Goal: Task Accomplishment & Management: Use online tool/utility

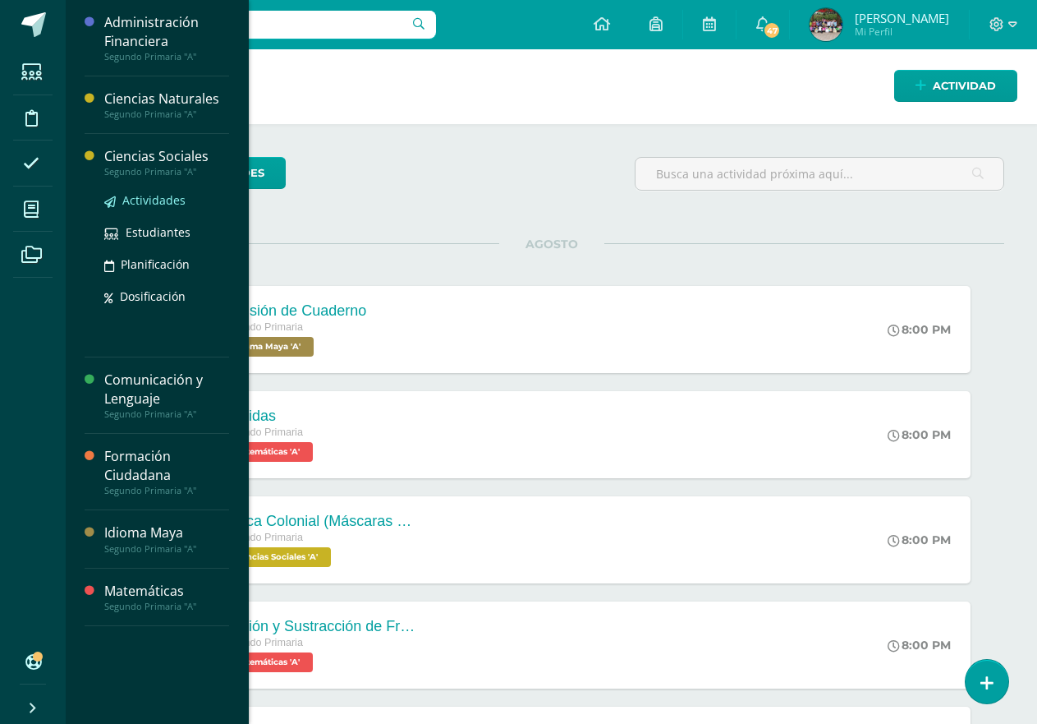
click at [157, 200] on span "Actividades" at bounding box center [153, 200] width 63 height 16
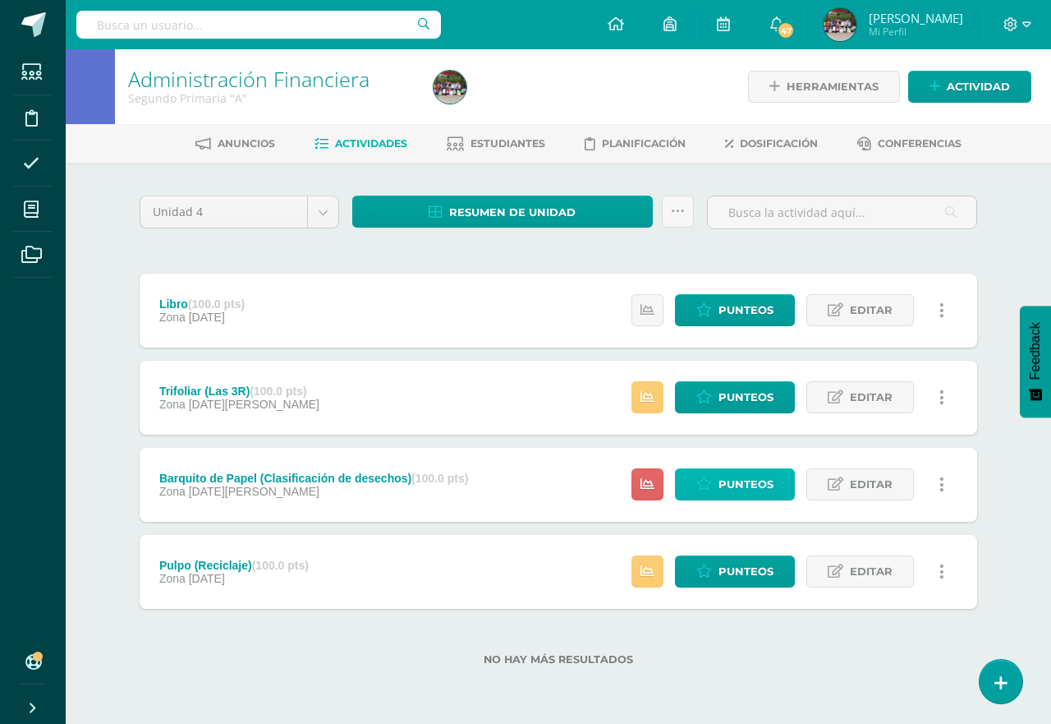
click at [736, 490] on span "Punteos" at bounding box center [746, 484] width 55 height 30
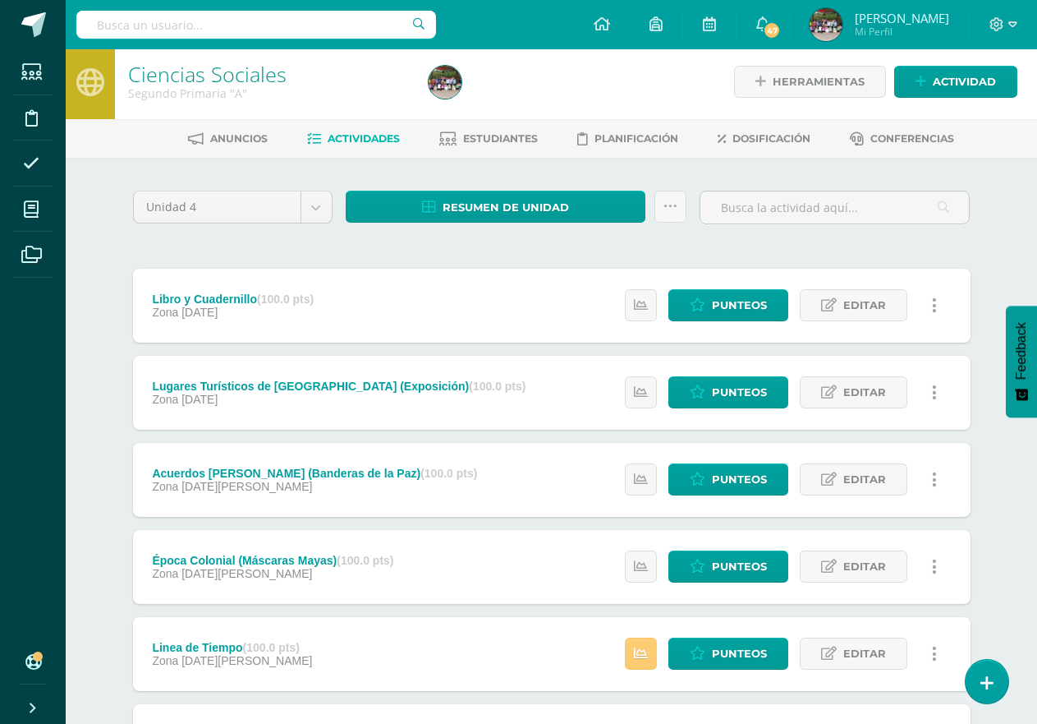
scroll to position [168, 0]
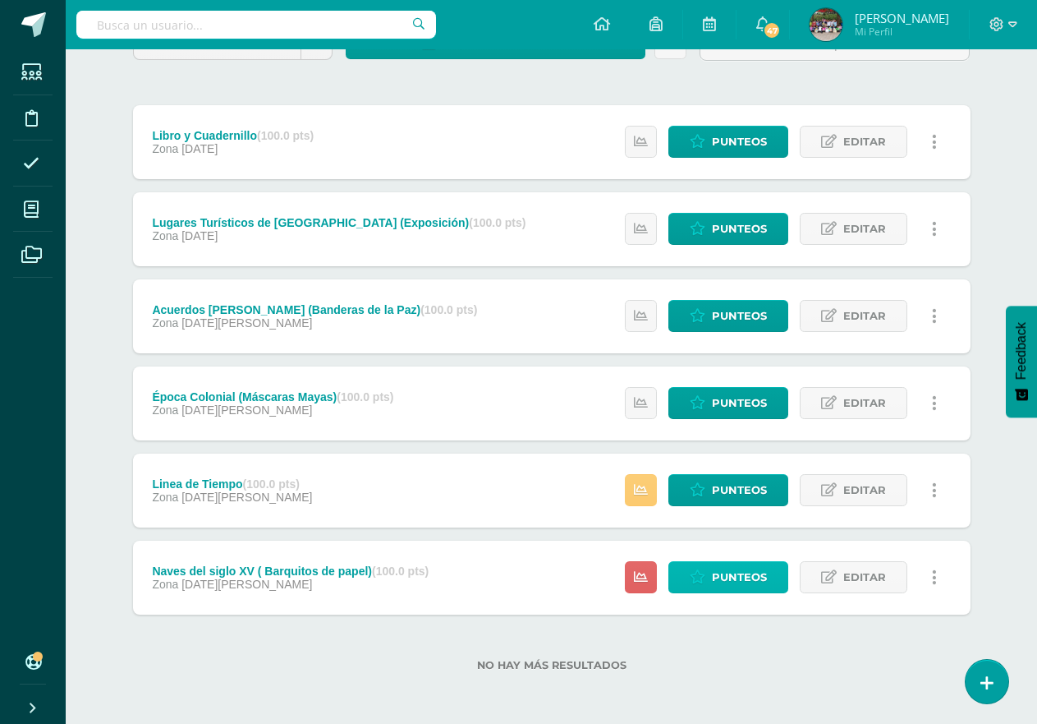
click at [749, 574] on span "Punteos" at bounding box center [739, 577] width 55 height 30
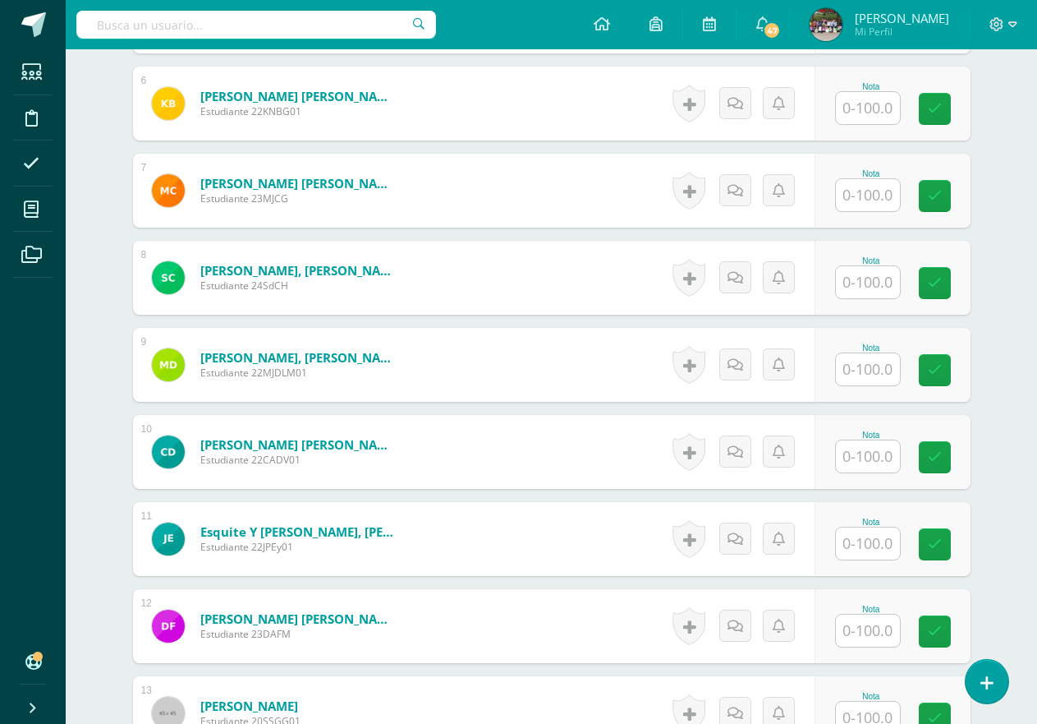
scroll to position [982, 0]
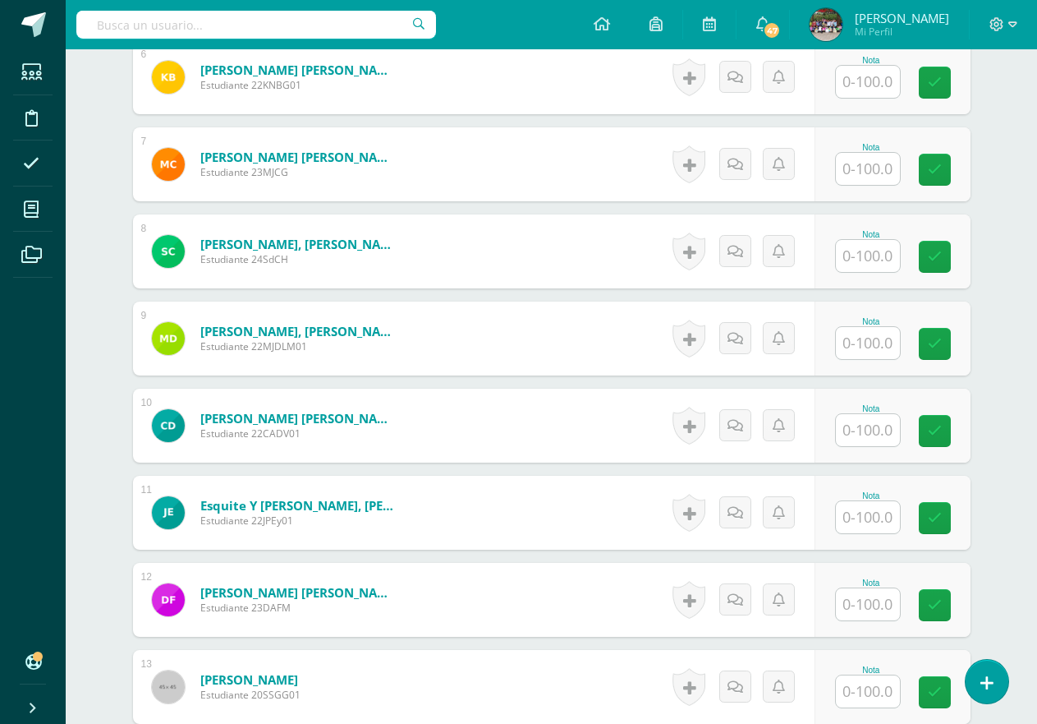
click at [876, 598] on input "text" at bounding box center [868, 604] width 64 height 32
type input "100"
click at [1000, 531] on div "¿Estás seguro que quieres eliminar esta actividad? Esto borrará la actividad y …" at bounding box center [552, 699] width 904 height 3037
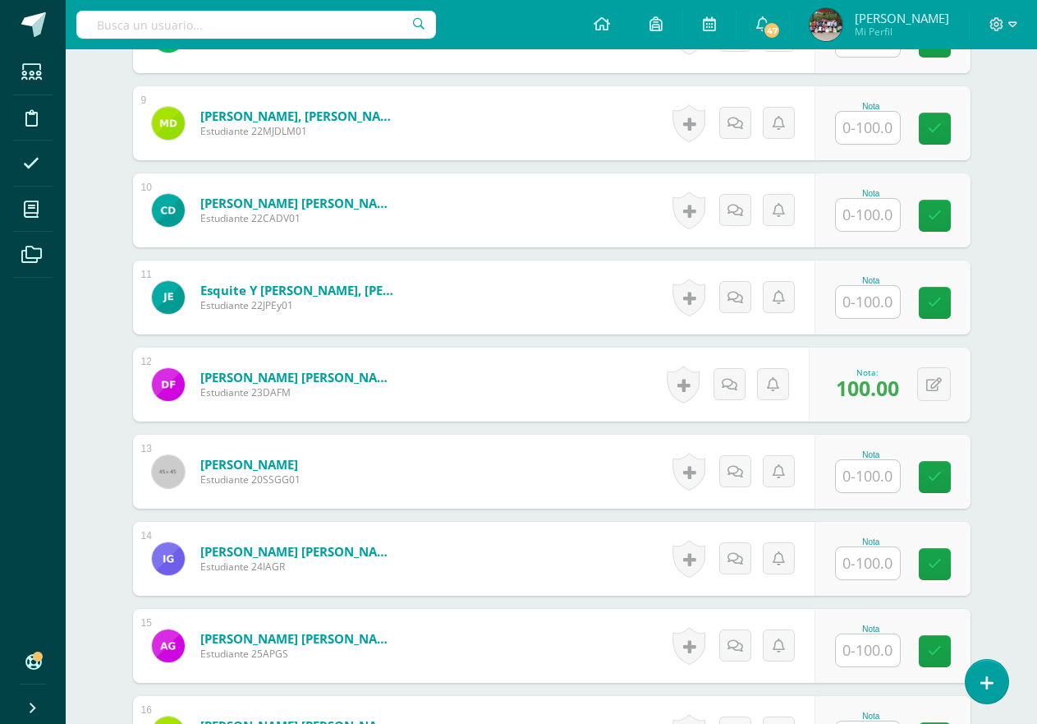
scroll to position [1227, 0]
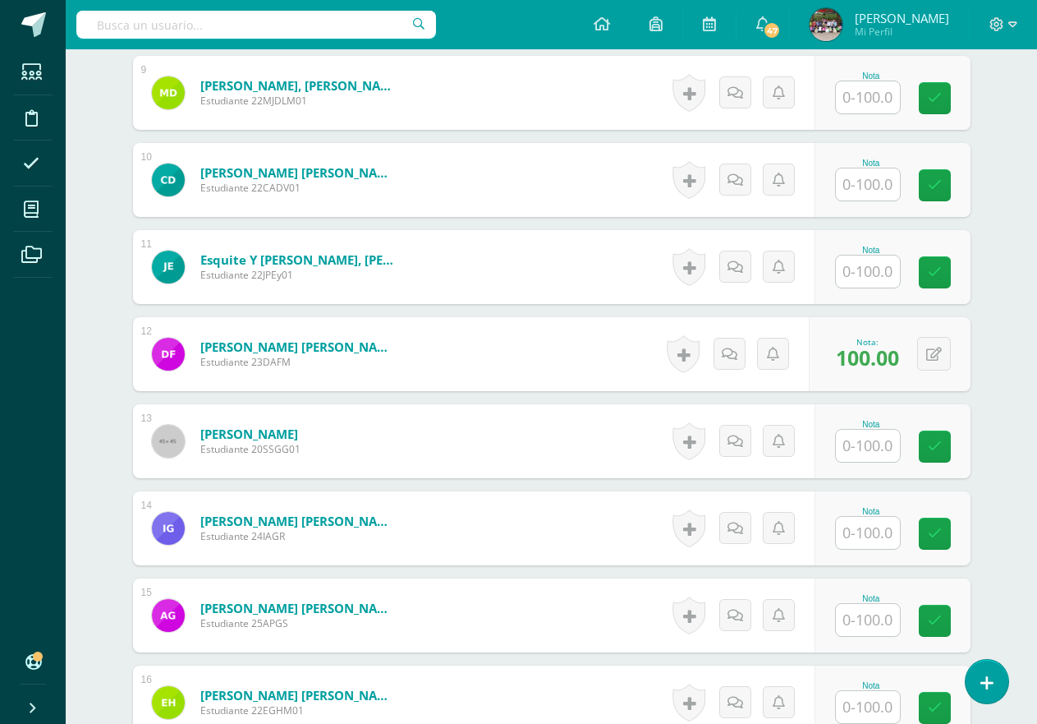
click at [879, 541] on input "text" at bounding box center [868, 533] width 64 height 32
type input "0"
click at [872, 711] on input "text" at bounding box center [877, 707] width 66 height 33
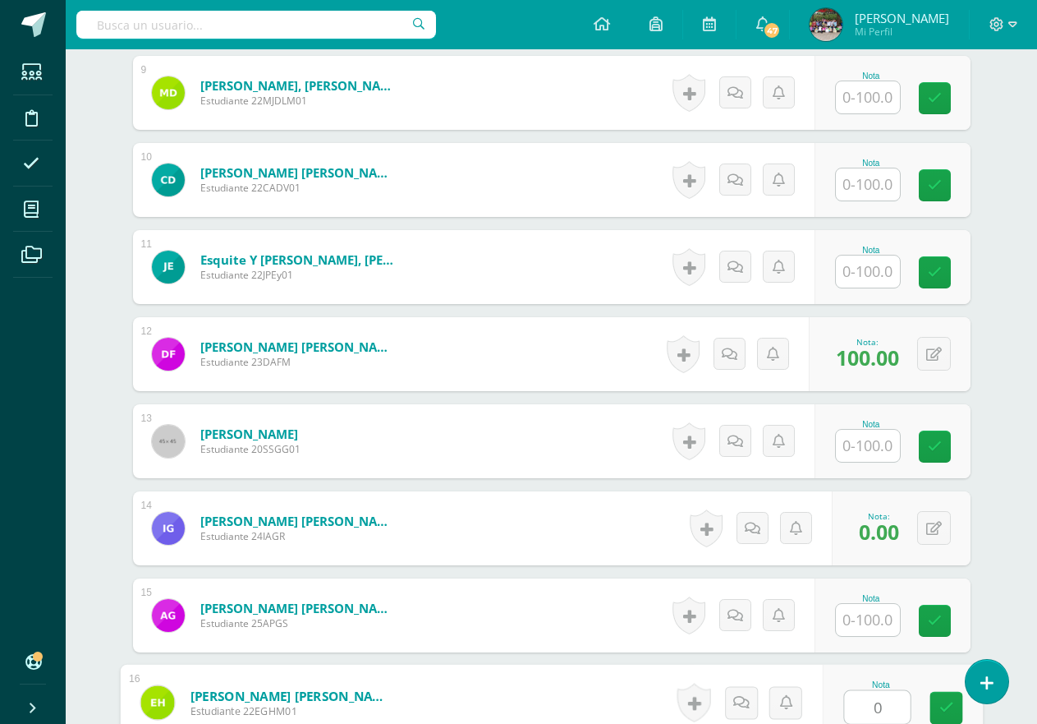
type input "0"
click at [985, 529] on div "¿Estás seguro que quieres eliminar esta actividad? Esto borrará la actividad y …" at bounding box center [552, 453] width 904 height 3037
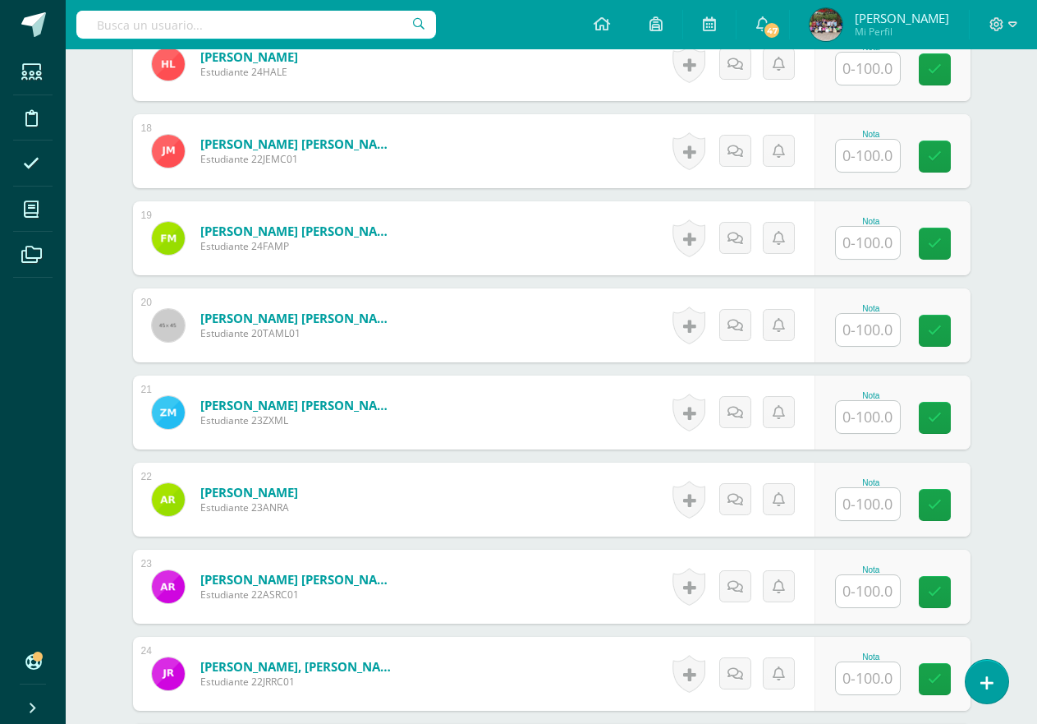
scroll to position [1957, 0]
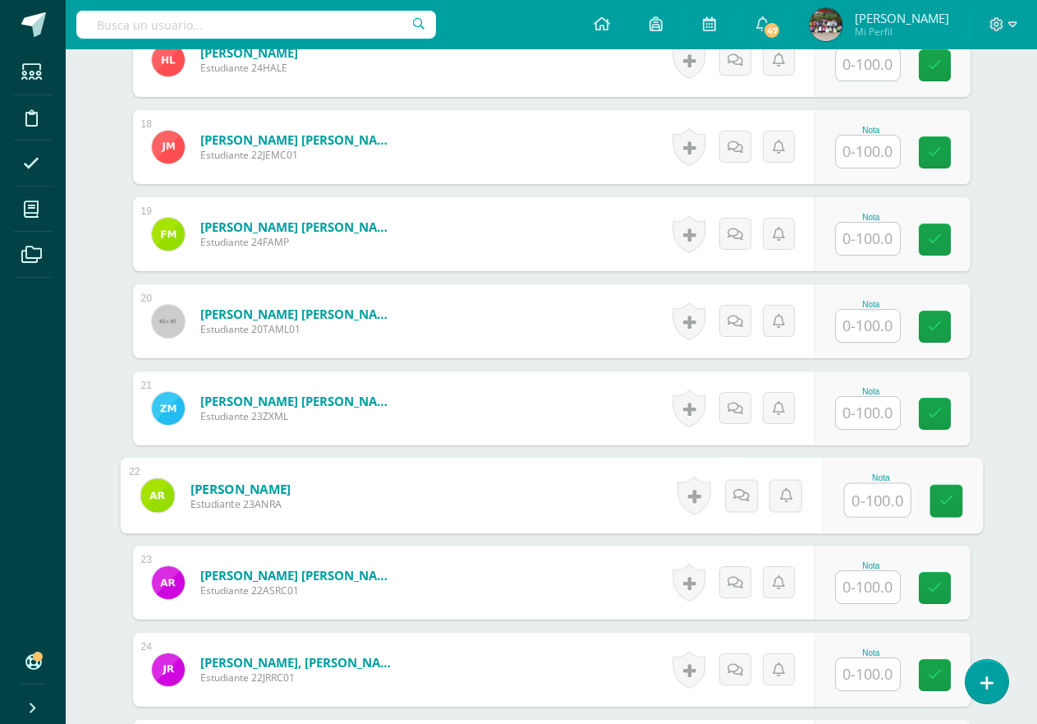
click at [882, 504] on input "text" at bounding box center [877, 500] width 66 height 33
type input "95"
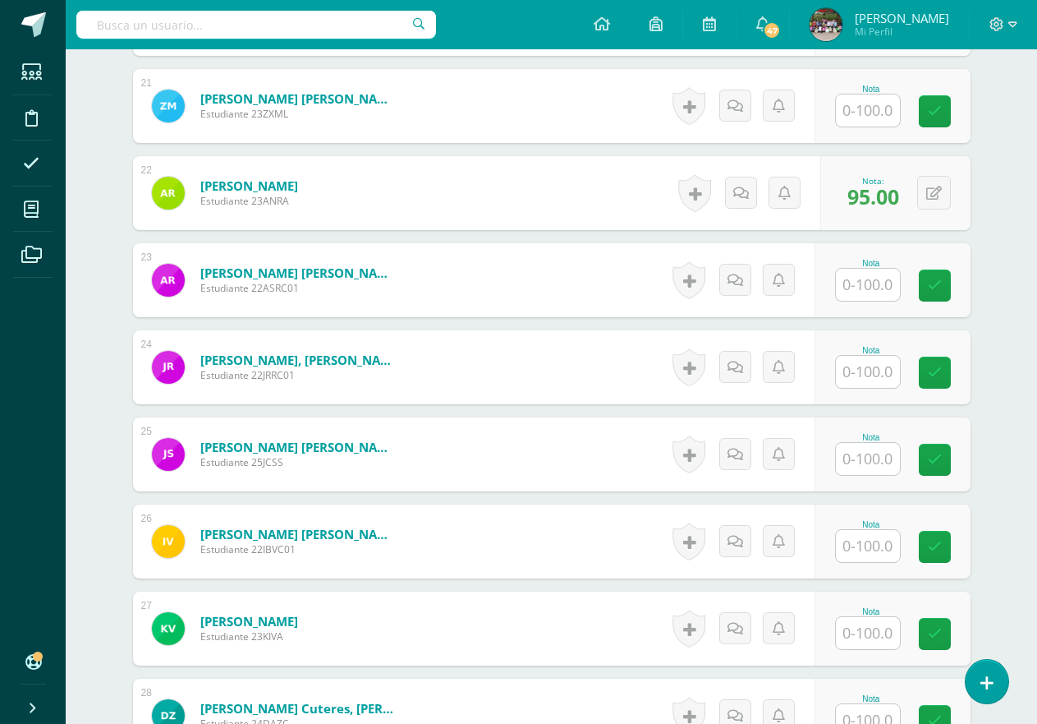
scroll to position [2285, 0]
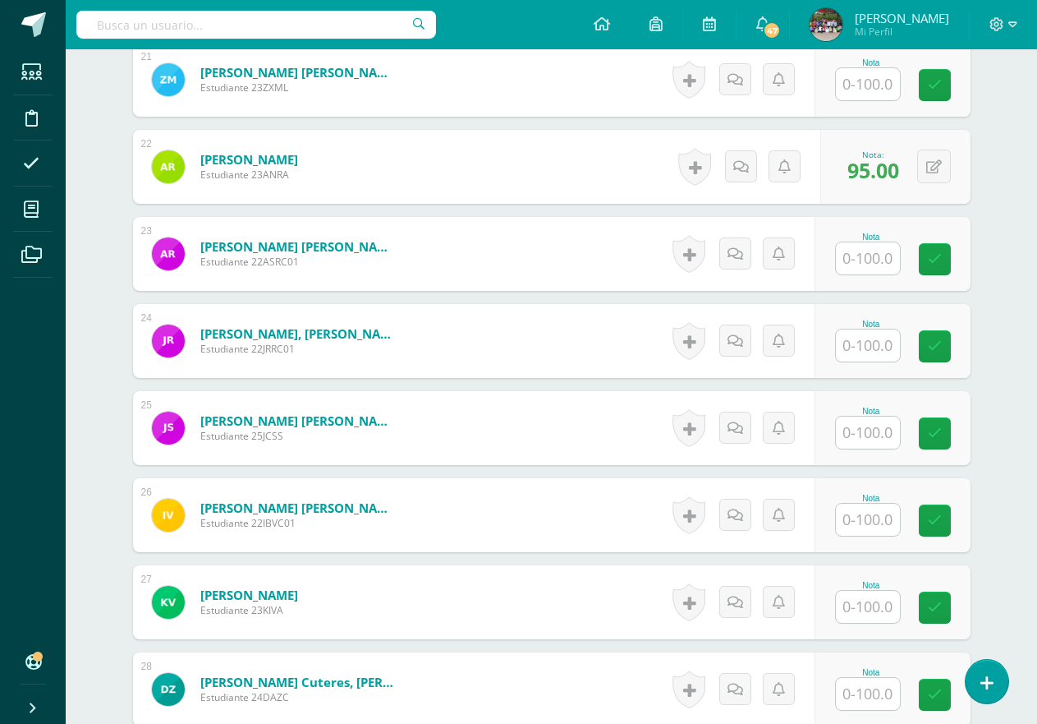
click at [860, 427] on input "text" at bounding box center [868, 432] width 64 height 32
type input "0"
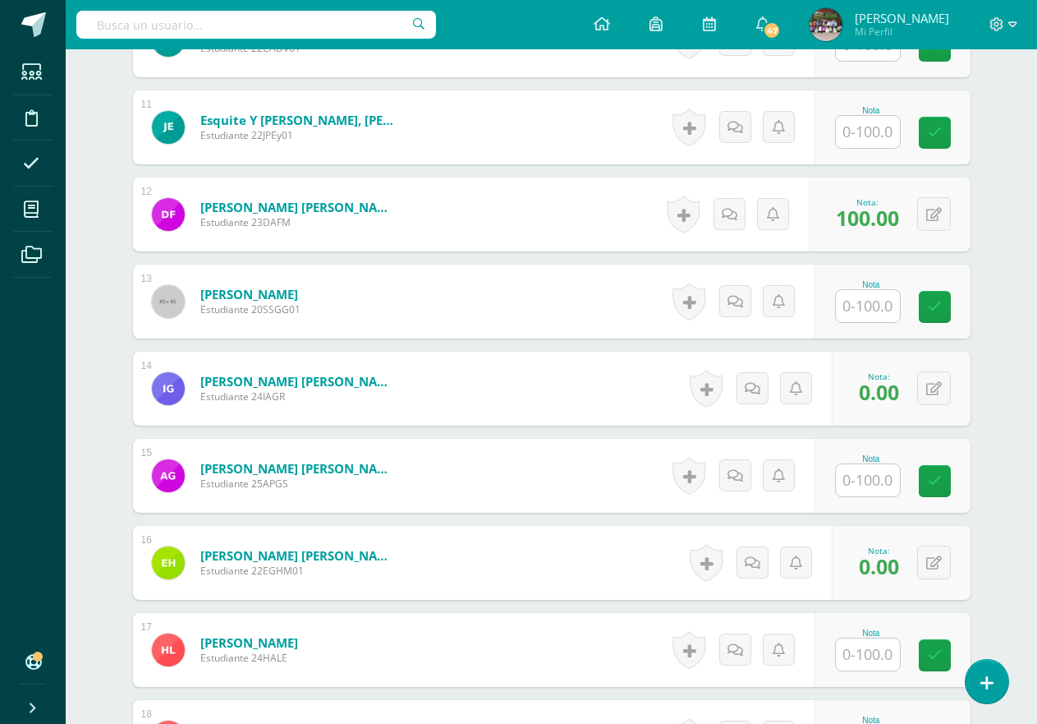
scroll to position [1364, 0]
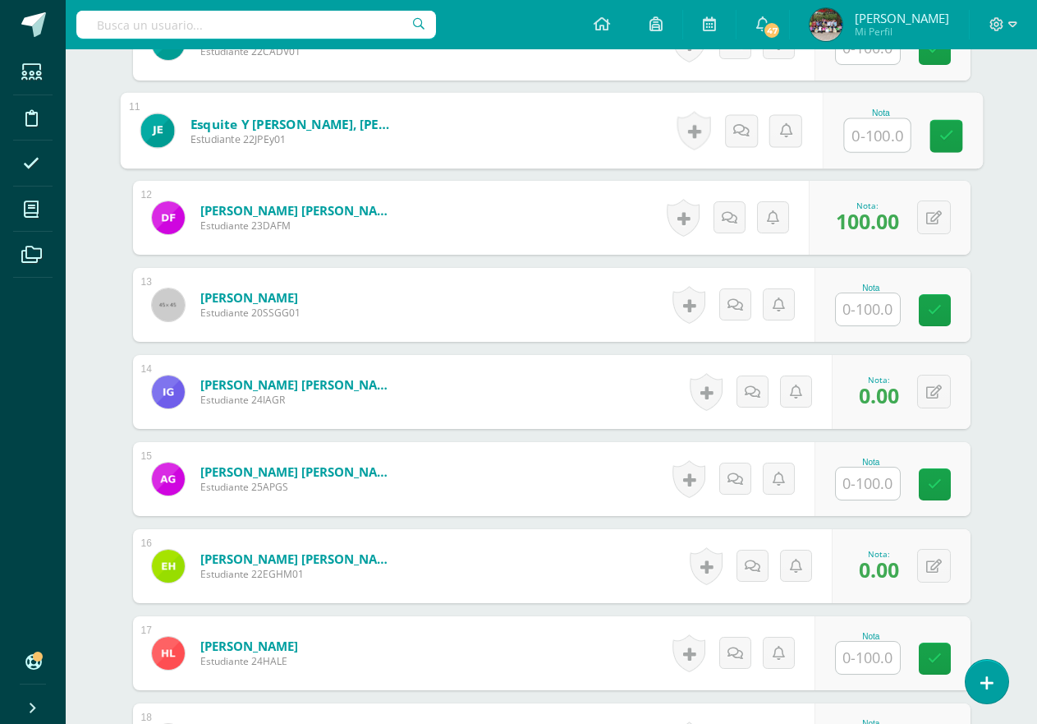
click at [865, 137] on input "text" at bounding box center [877, 135] width 66 height 33
type input "100"
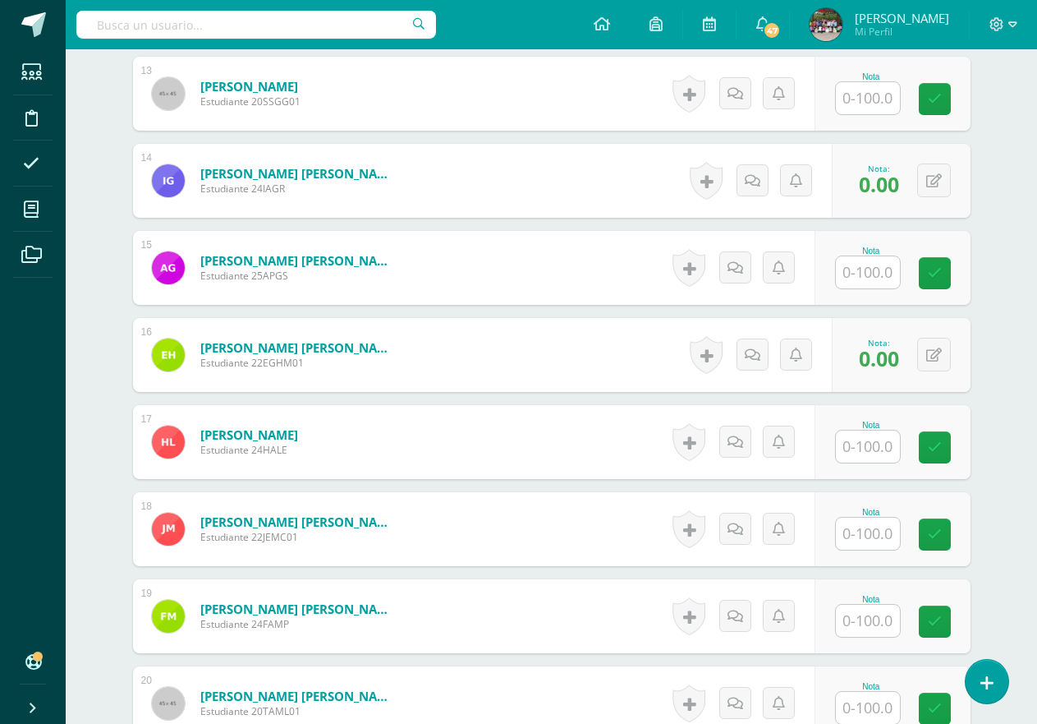
scroll to position [1612, 0]
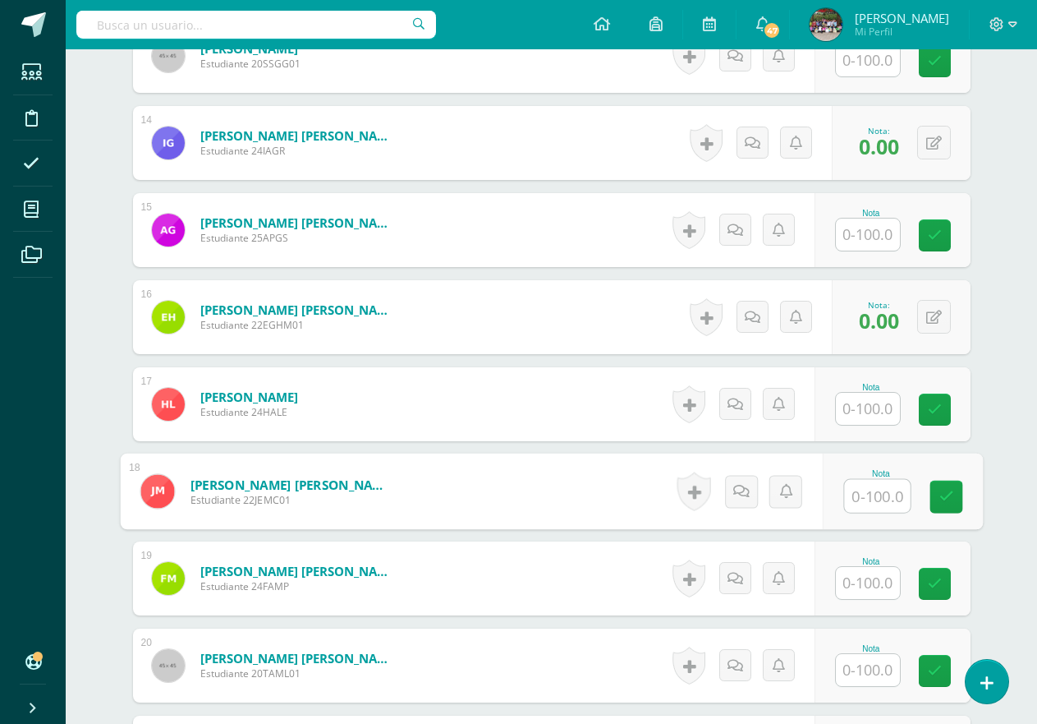
click at [862, 494] on input "text" at bounding box center [877, 496] width 66 height 33
type input "95"
click at [977, 409] on div "¿Estás seguro que quieres eliminar esta actividad? Esto borrará la actividad y …" at bounding box center [552, 68] width 904 height 3037
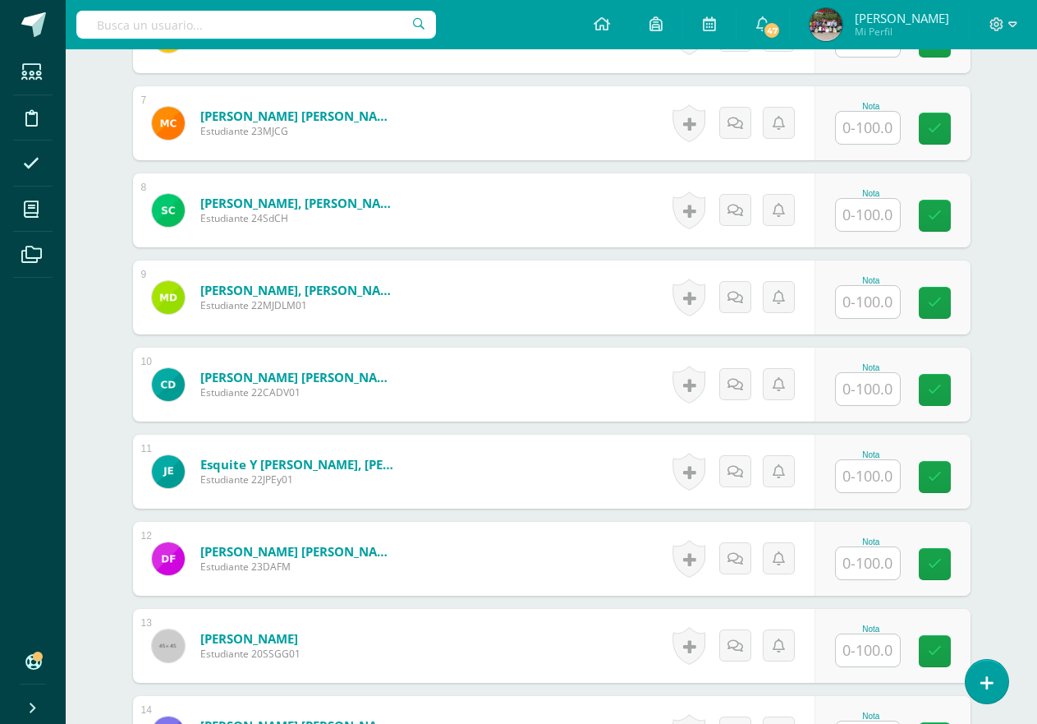
scroll to position [1039, 0]
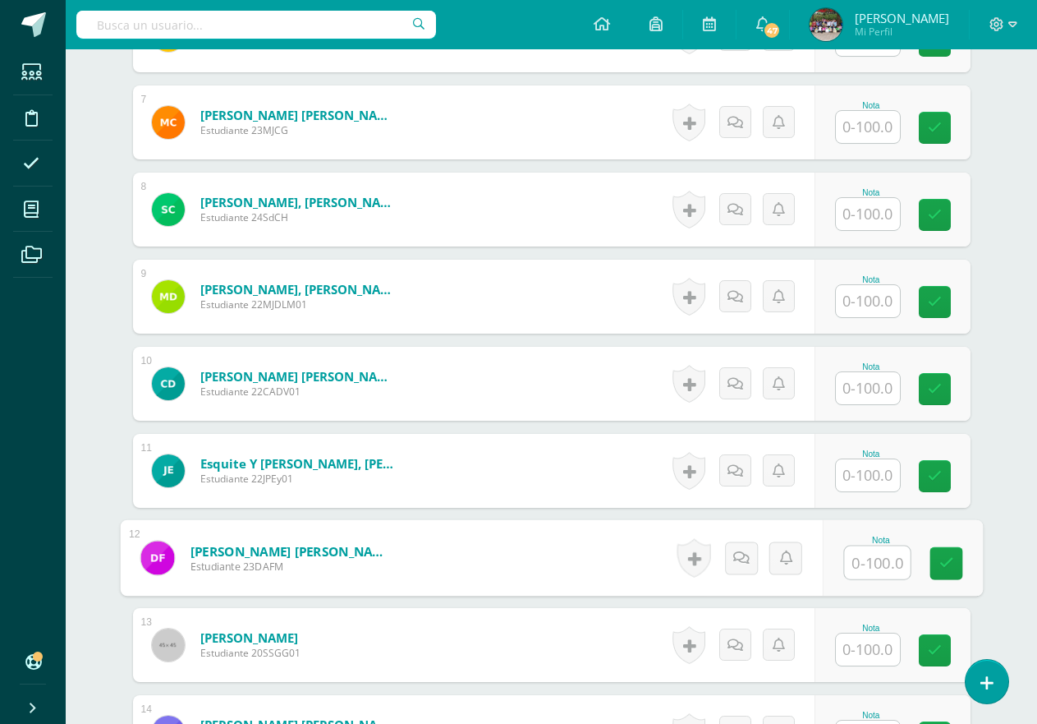
click at [868, 570] on input "text" at bounding box center [877, 562] width 66 height 33
type input "100"
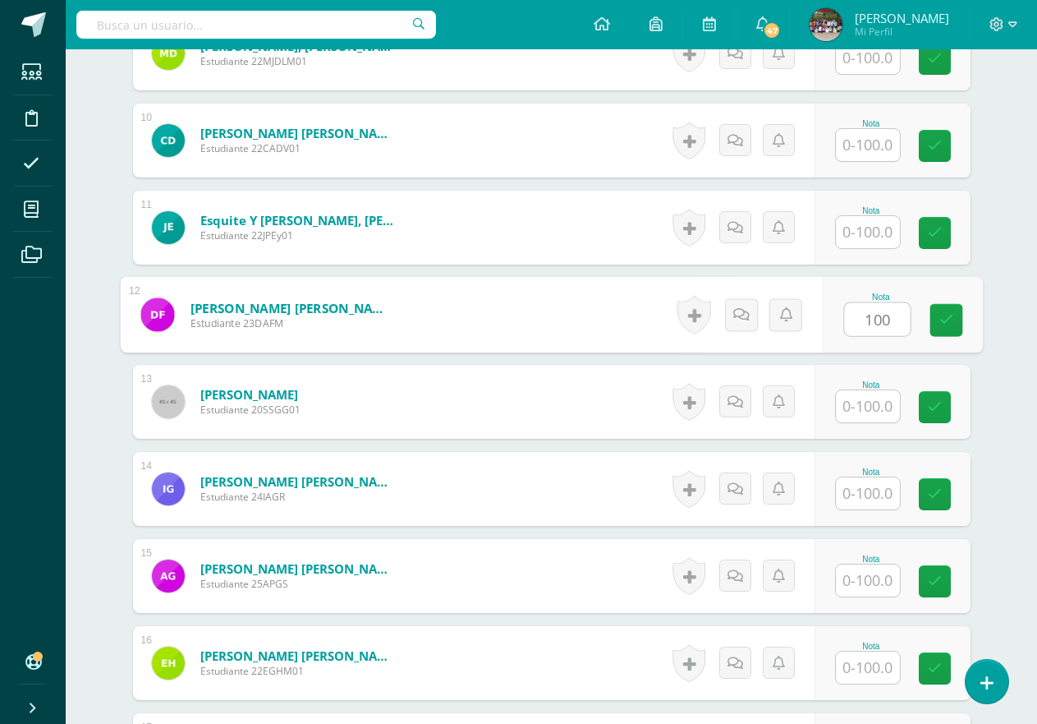
scroll to position [1294, 0]
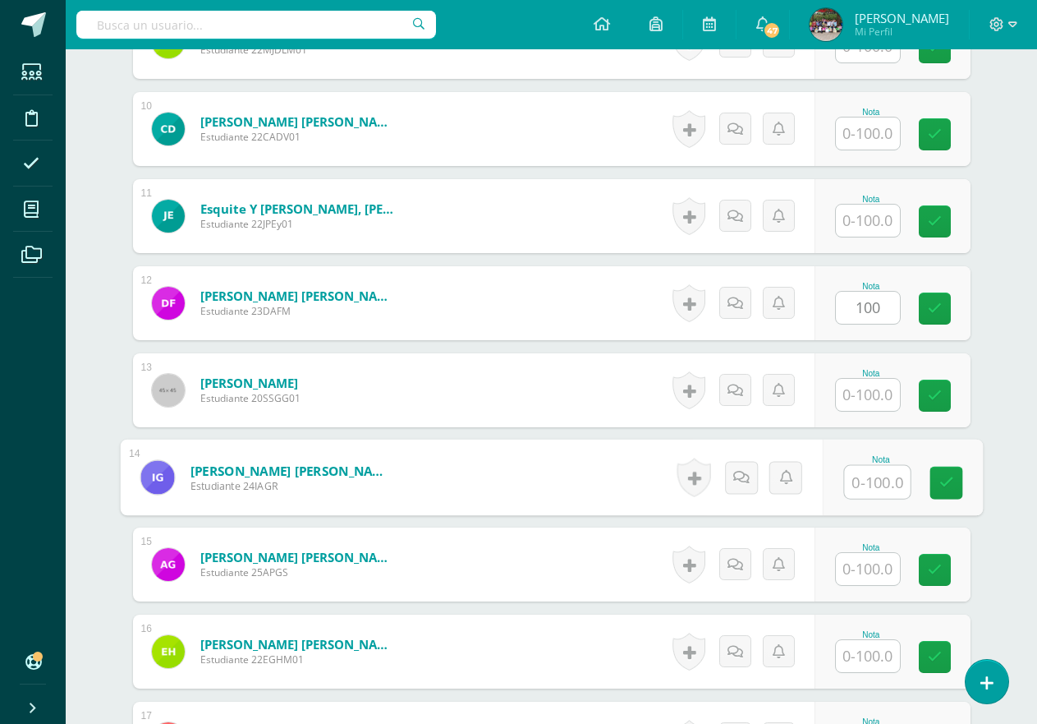
click at [887, 488] on input "text" at bounding box center [877, 482] width 66 height 33
type input "0"
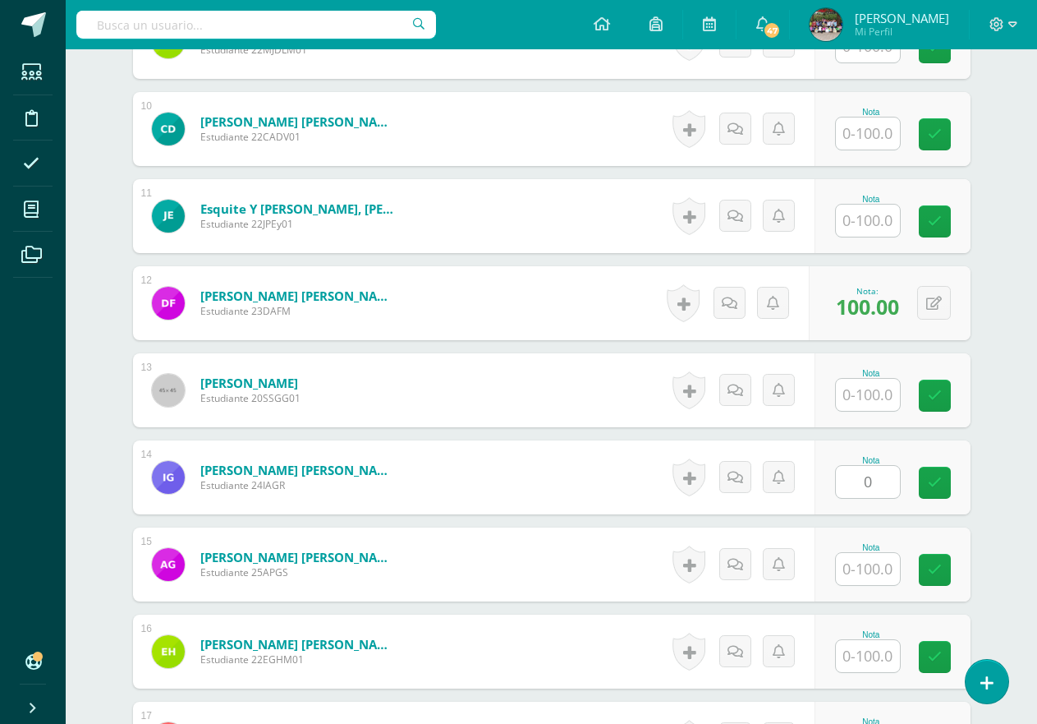
click at [1025, 268] on div "Ciencias Sociales Segundo Primaria "A" Herramientas Detalle de asistencias Acti…" at bounding box center [552, 339] width 972 height 3166
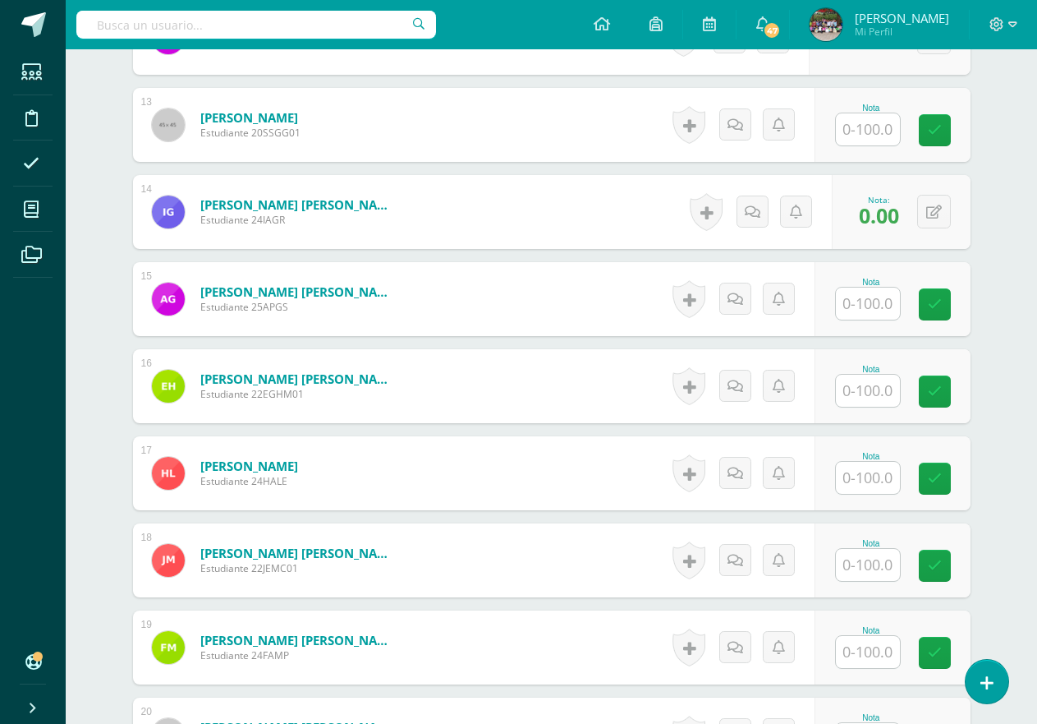
scroll to position [1575, 0]
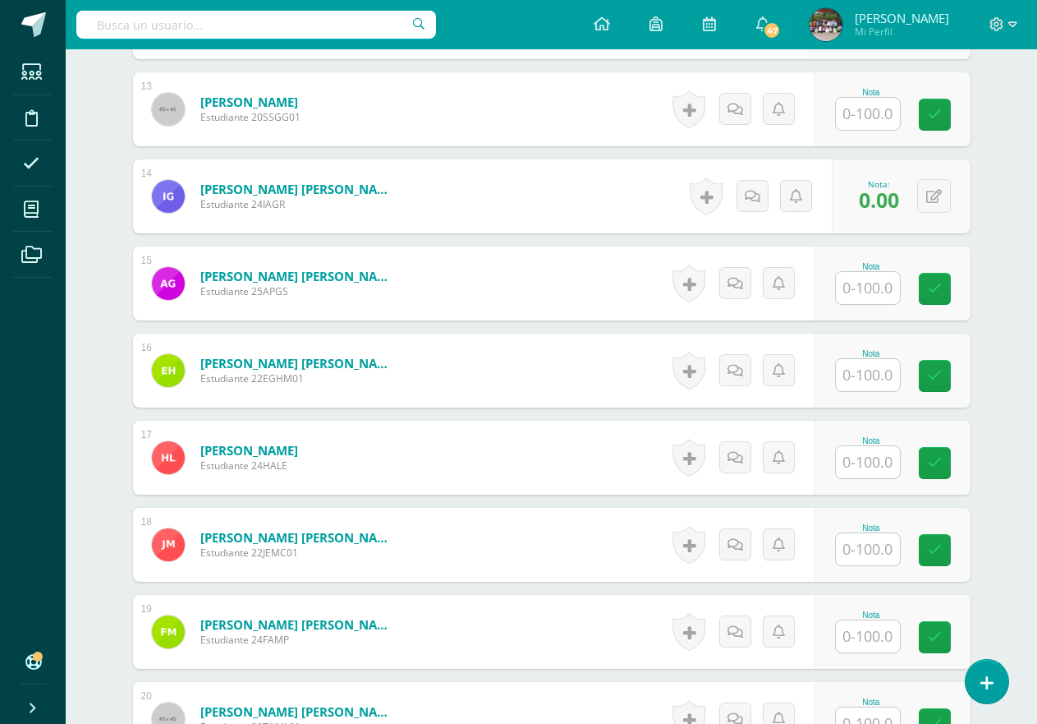
click at [885, 381] on input "text" at bounding box center [868, 375] width 64 height 32
type input "0"
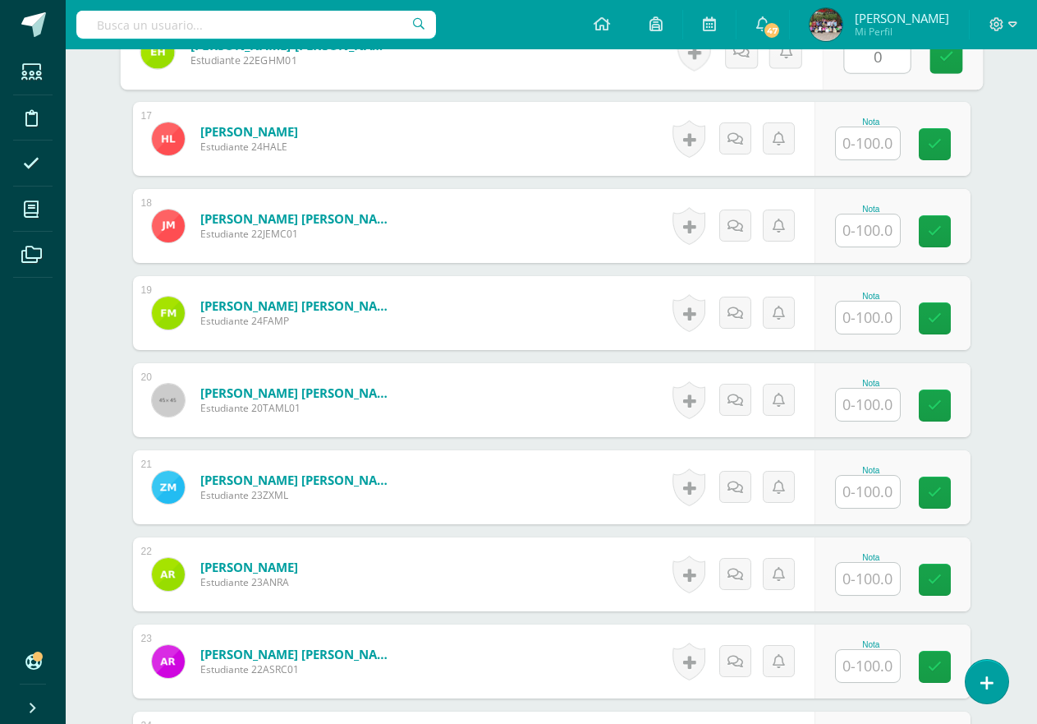
scroll to position [1924, 0]
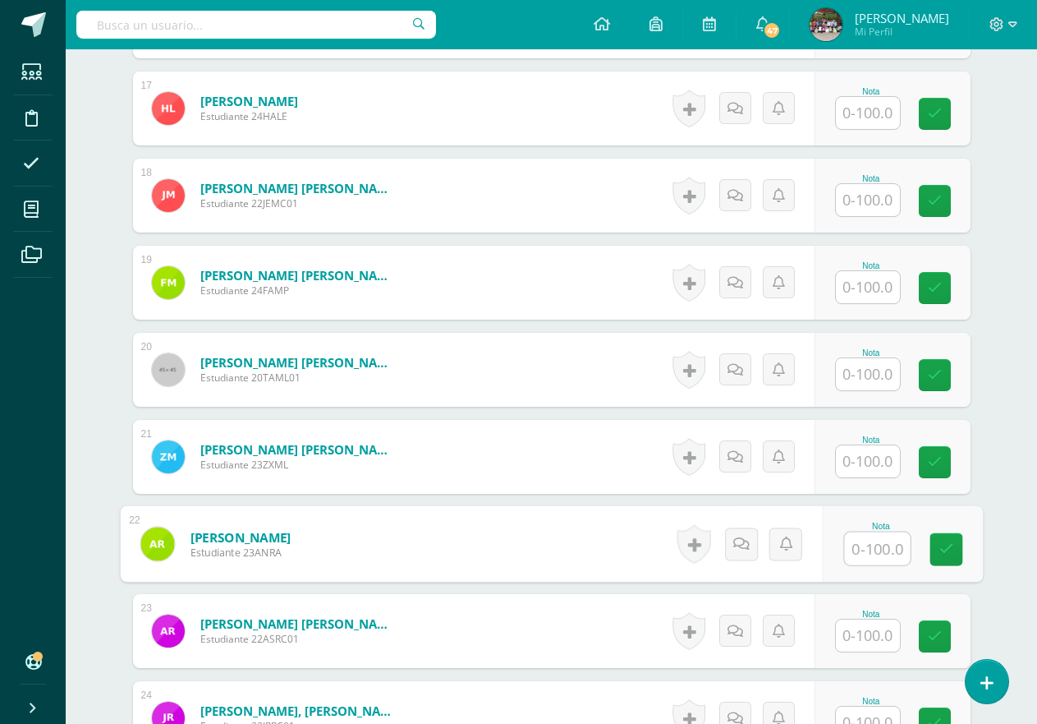
click at [881, 547] on input "text" at bounding box center [877, 548] width 66 height 33
type input "95"
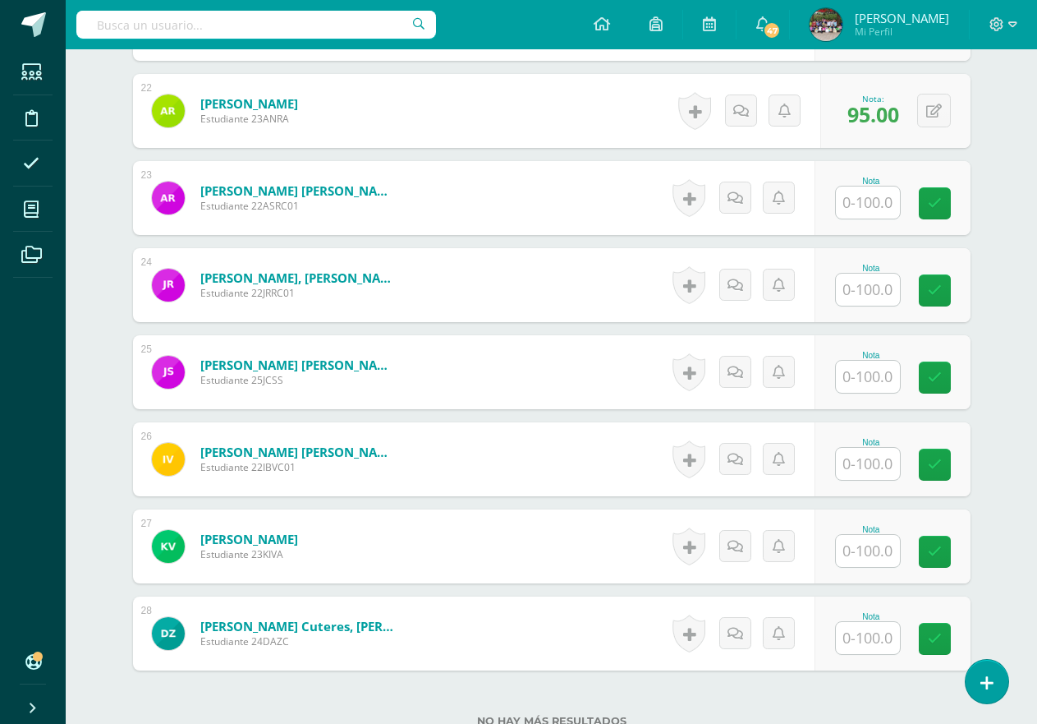
scroll to position [2361, 0]
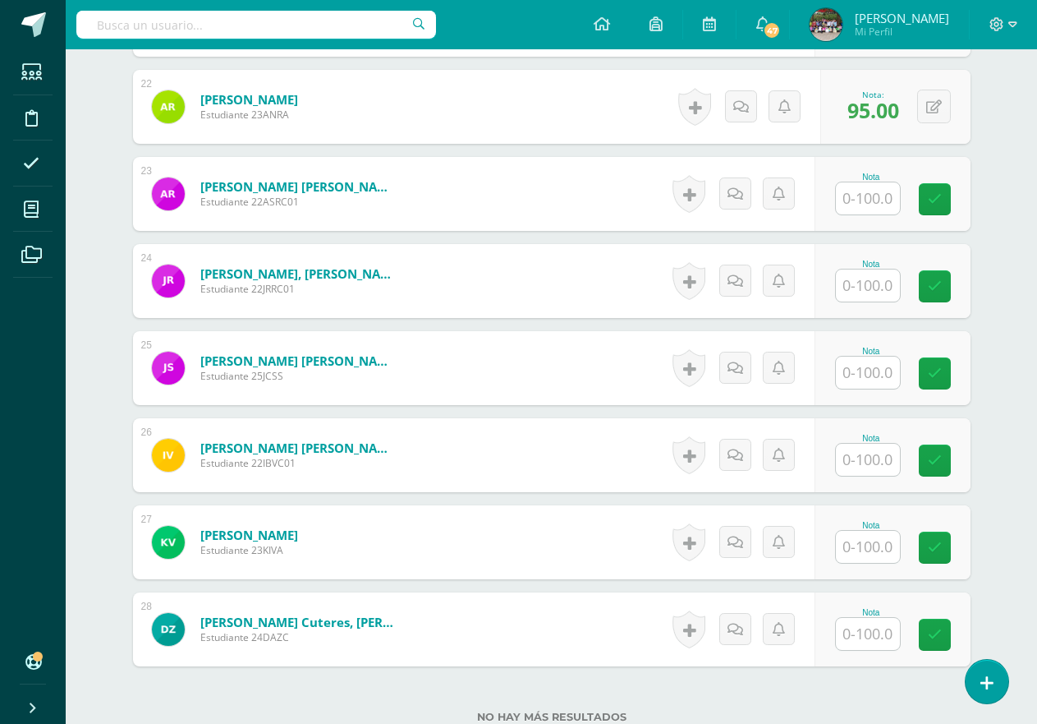
click at [874, 382] on input "text" at bounding box center [868, 372] width 64 height 32
type input "0"
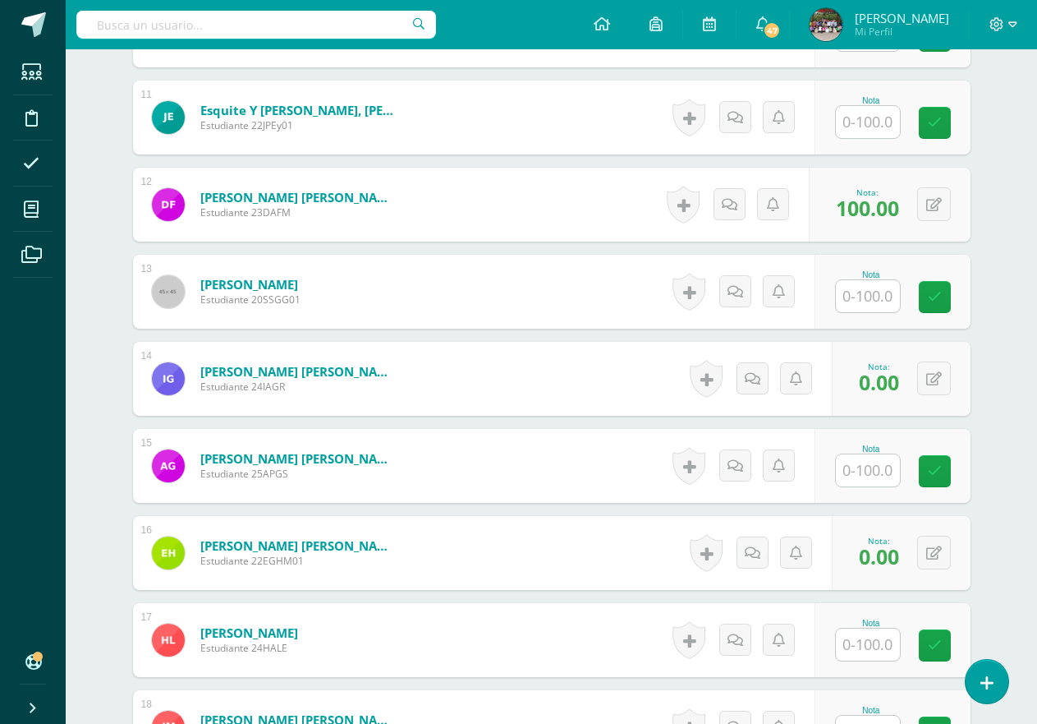
scroll to position [1385, 0]
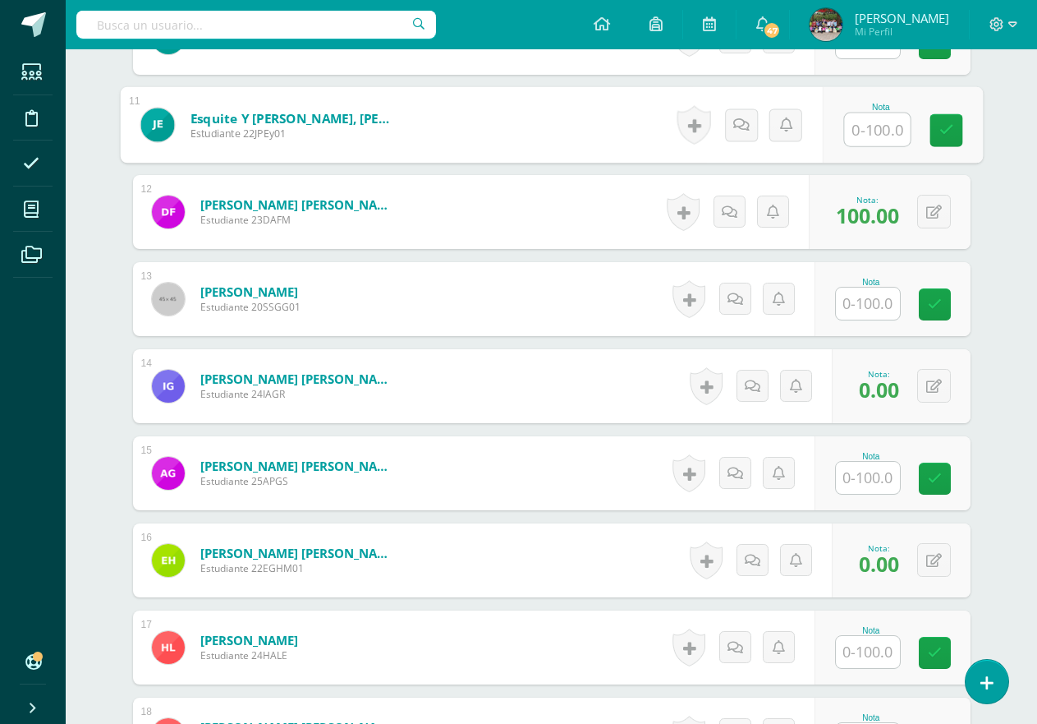
click at [885, 123] on input "text" at bounding box center [877, 129] width 66 height 33
type input "100"
click at [986, 218] on div "¿Estás seguro que quieres eliminar esta actividad? Esto borrará la actividad y …" at bounding box center [552, 304] width 904 height 3052
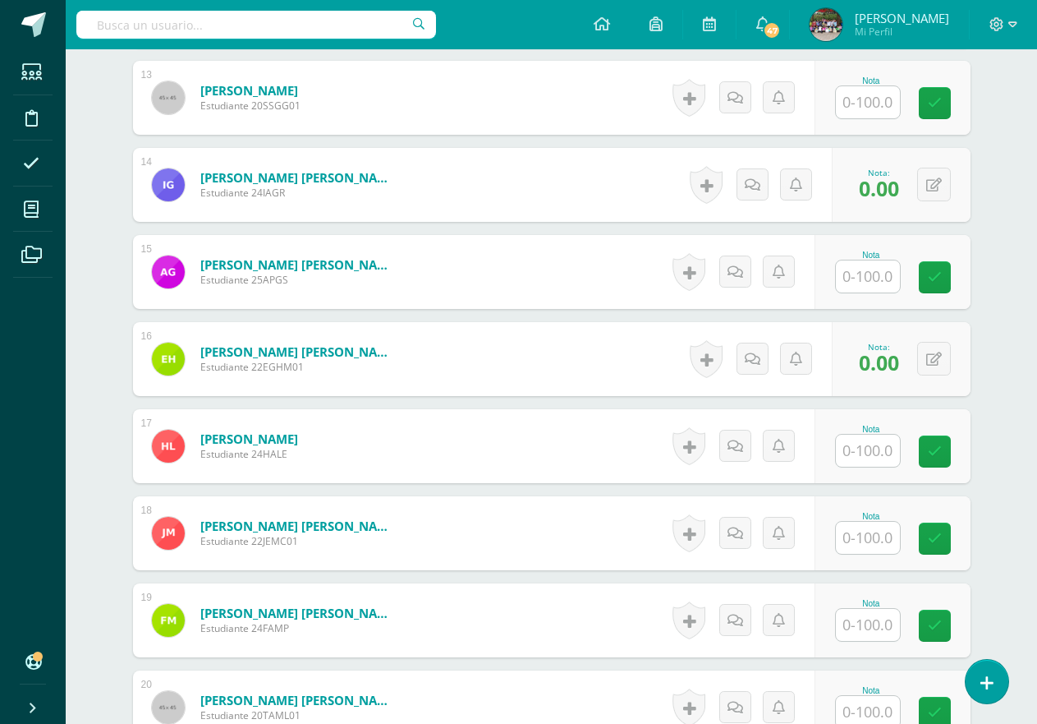
scroll to position [1589, 0]
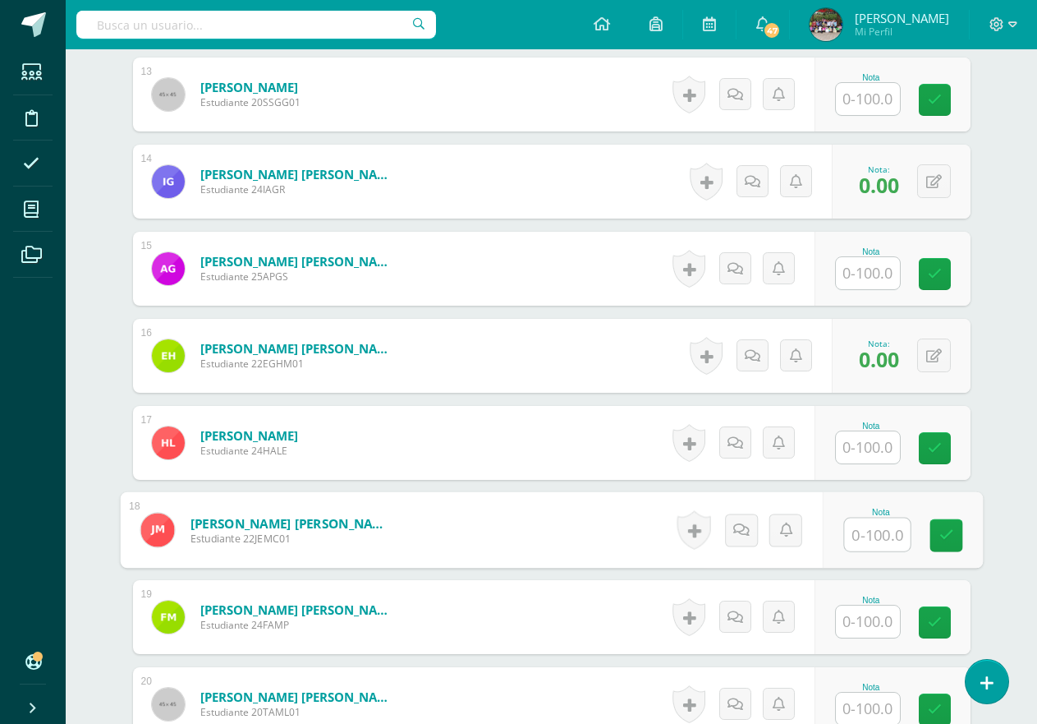
click at [876, 535] on input "text" at bounding box center [877, 534] width 66 height 33
type input "95"
click at [991, 433] on div "¿Estás seguro que quieres eliminar esta actividad? Esto borrará la actividad y …" at bounding box center [552, 99] width 904 height 3052
